Goal: Transaction & Acquisition: Book appointment/travel/reservation

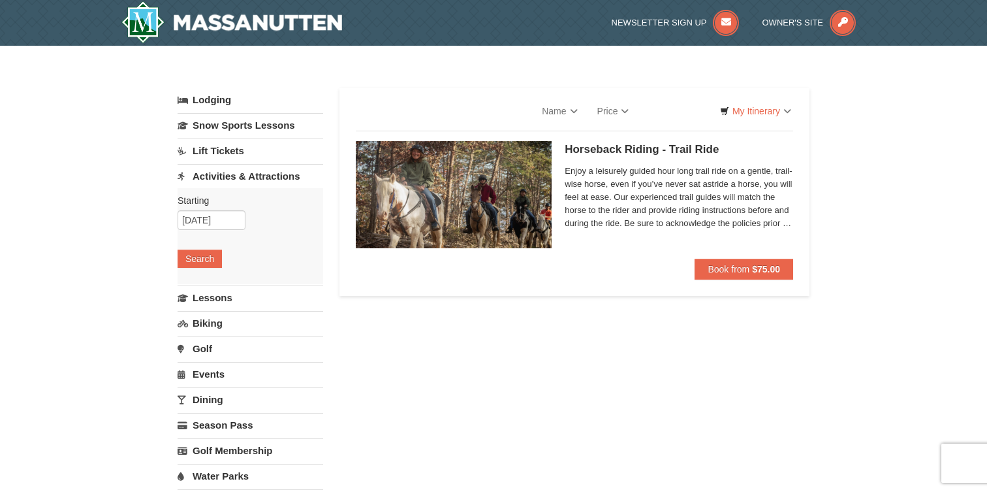
select select "9"
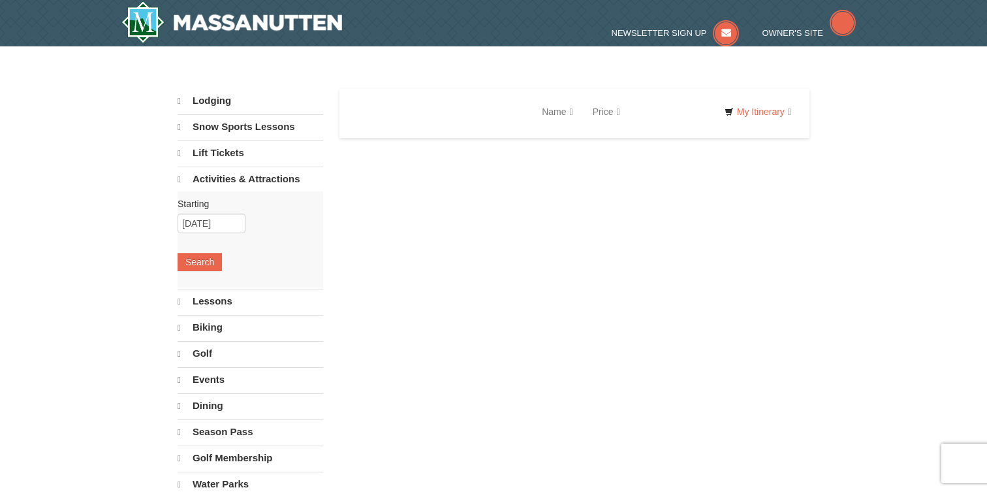
select select "9"
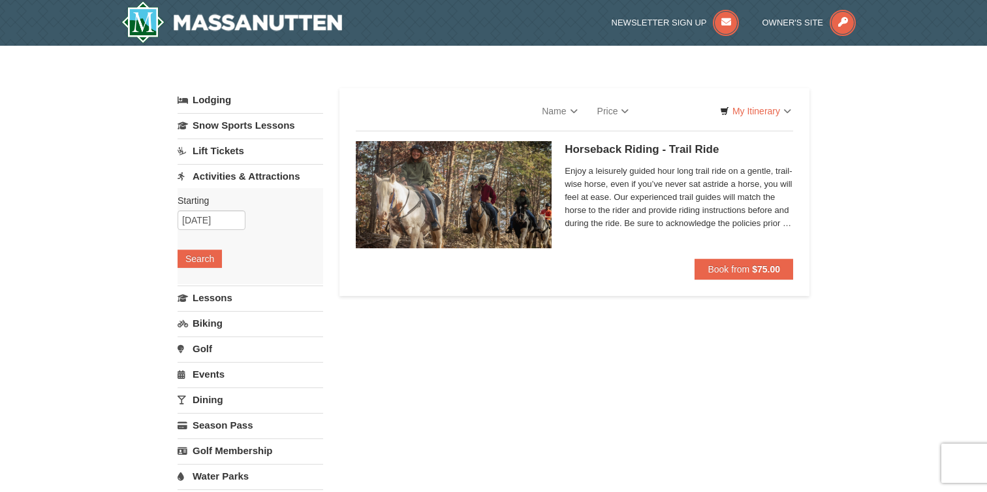
select select "9"
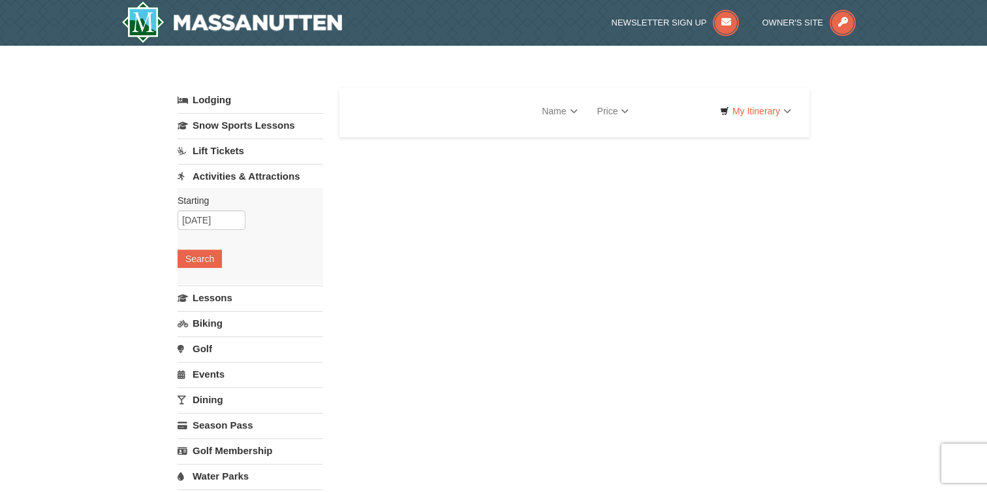
select select "9"
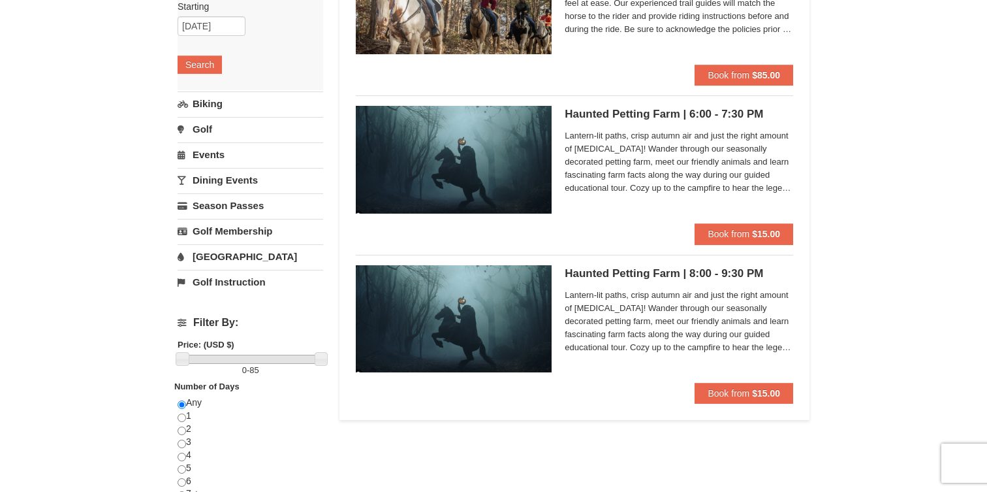
scroll to position [193, 0]
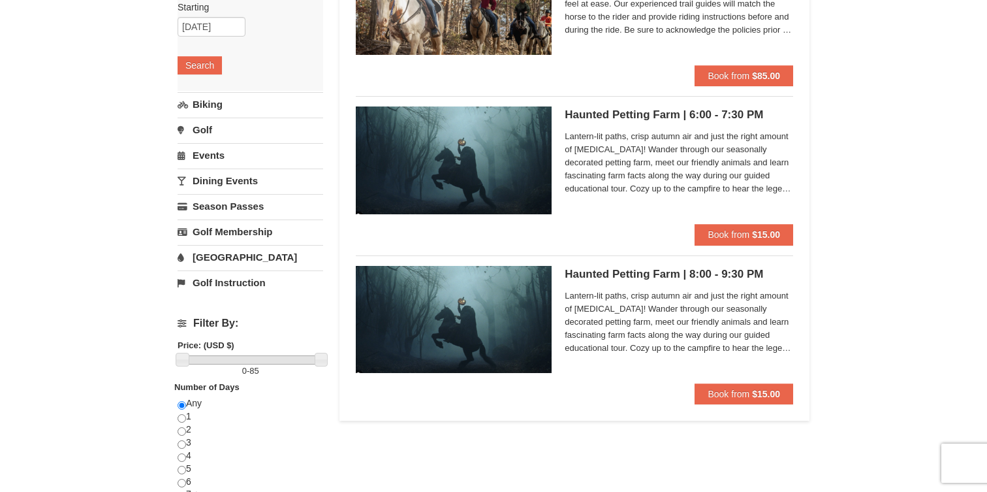
click at [649, 127] on div "Haunted Petting Farm | 6:00 - 7:30 PM [GEOGRAPHIC_DATA][PERSON_NAME] Stable and…" at bounding box center [679, 165] width 229 height 118
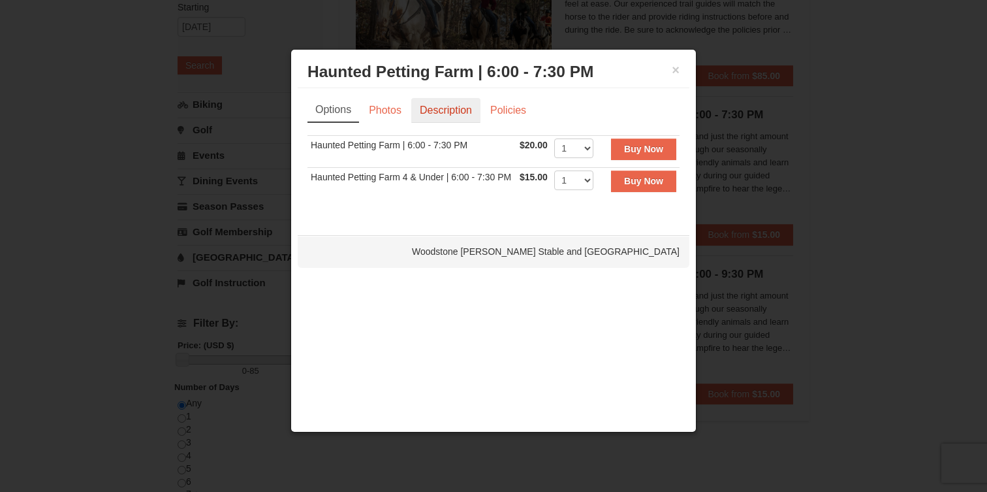
click at [442, 106] on link "Description" at bounding box center [445, 110] width 69 height 25
